Goal: Register for event/course

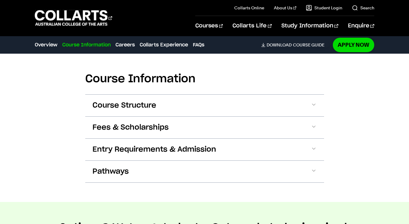
scroll to position [733, 0]
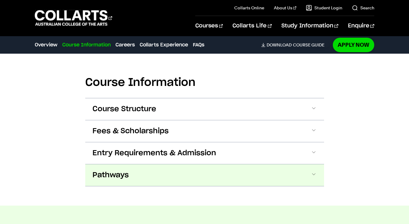
click at [314, 165] on button "Pathways" at bounding box center [204, 176] width 239 height 22
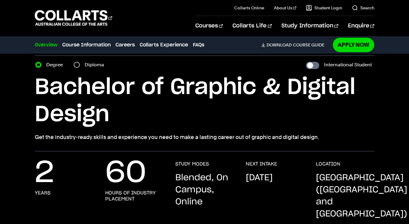
scroll to position [0, 0]
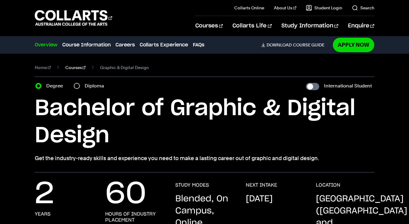
click at [72, 69] on link "Courses" at bounding box center [75, 67] width 21 height 8
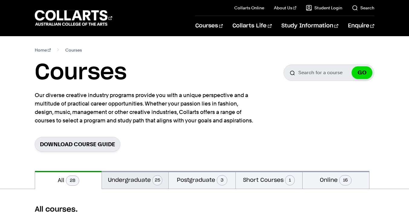
click at [135, 181] on button "Undergraduate 25" at bounding box center [135, 180] width 66 height 18
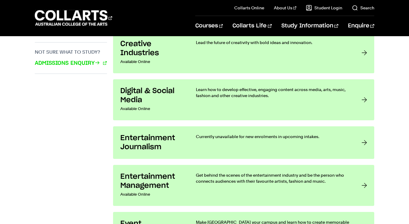
scroll to position [463, 0]
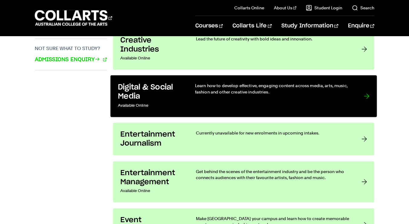
click at [360, 96] on link "Digital & Social Media Available Online Learn how to develop effective, engagin…" at bounding box center [243, 97] width 266 height 42
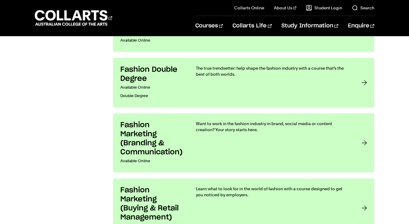
scroll to position [705, 0]
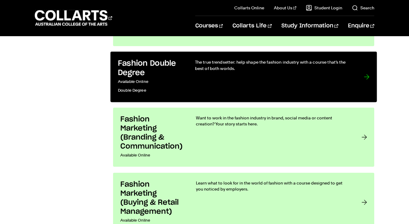
click at [292, 85] on div "The true trendsetter: help shape the fashion industry with a course that’s the …" at bounding box center [273, 77] width 156 height 36
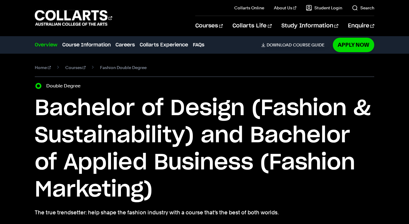
click at [393, 100] on div "Home Courses Fashion Double Degree Course variant Double Degree Bachelor of Des…" at bounding box center [204, 140] width 409 height 173
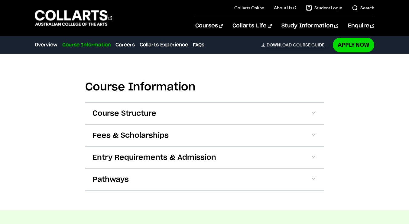
scroll to position [633, 0]
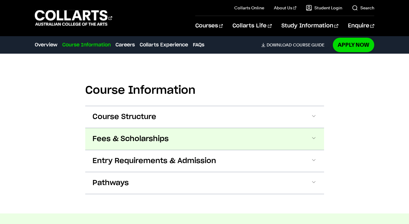
click at [314, 138] on span at bounding box center [313, 139] width 6 height 8
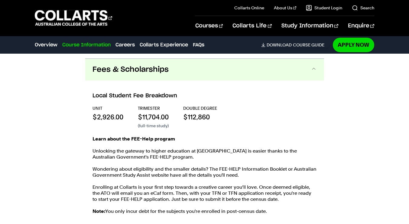
scroll to position [707, 0]
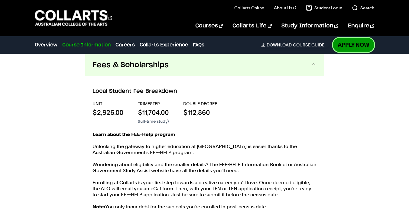
click at [345, 47] on link "Apply Now" at bounding box center [353, 45] width 41 height 14
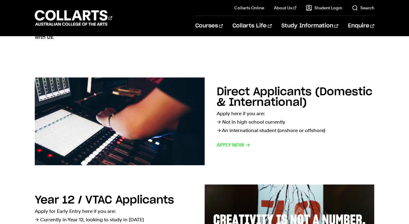
scroll to position [74, 0]
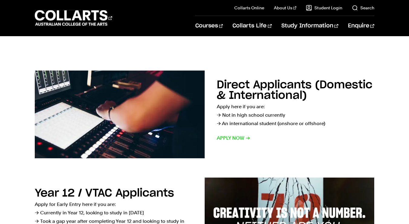
drag, startPoint x: 413, startPoint y: 27, endPoint x: 413, endPoint y: 45, distance: 17.2
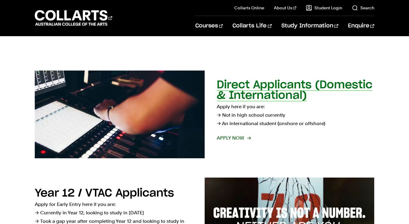
click at [223, 137] on span "Apply now" at bounding box center [234, 138] width 34 height 8
